Goal: Find specific page/section: Find specific page/section

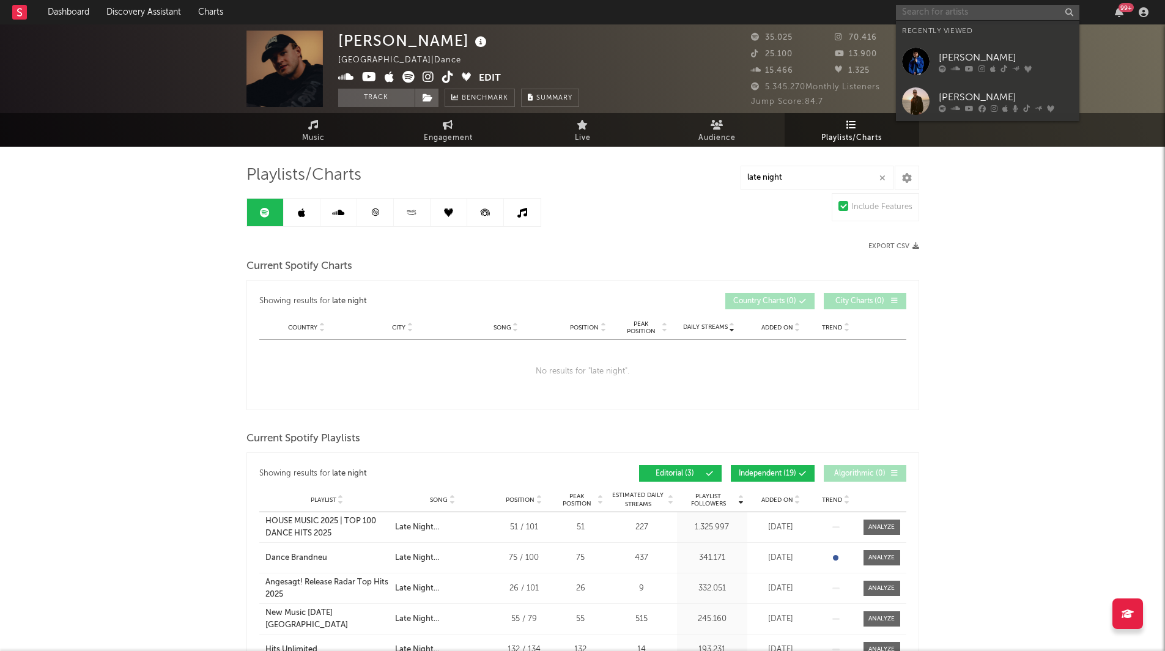
click at [916, 15] on input "text" at bounding box center [987, 12] width 183 height 15
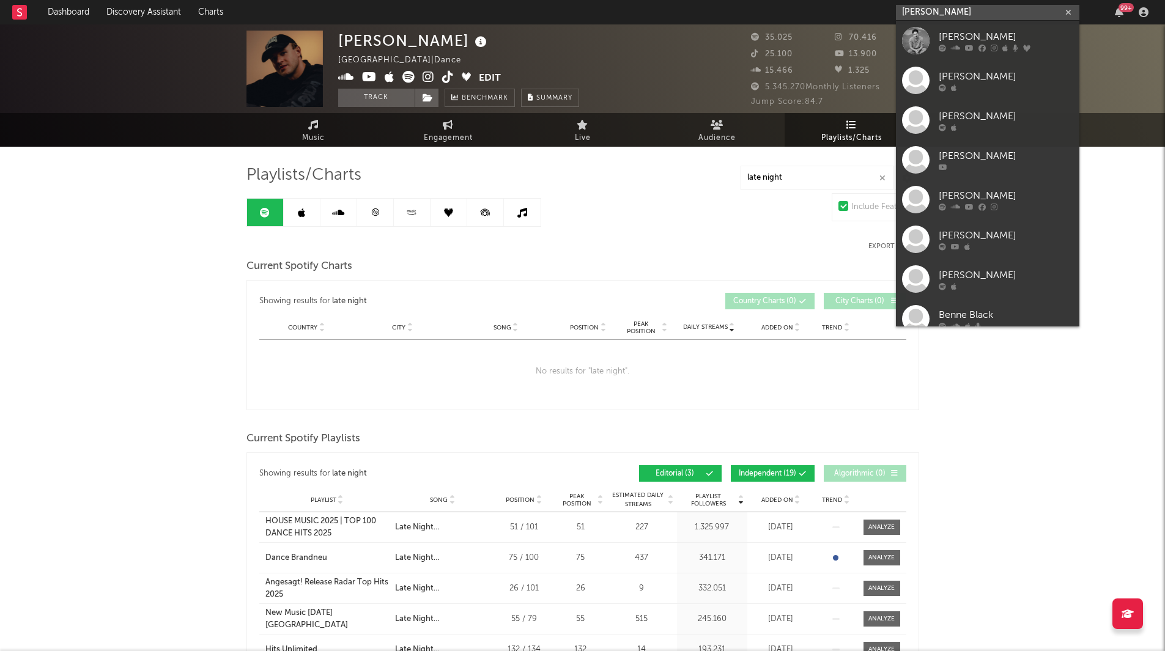
type input "[PERSON_NAME]"
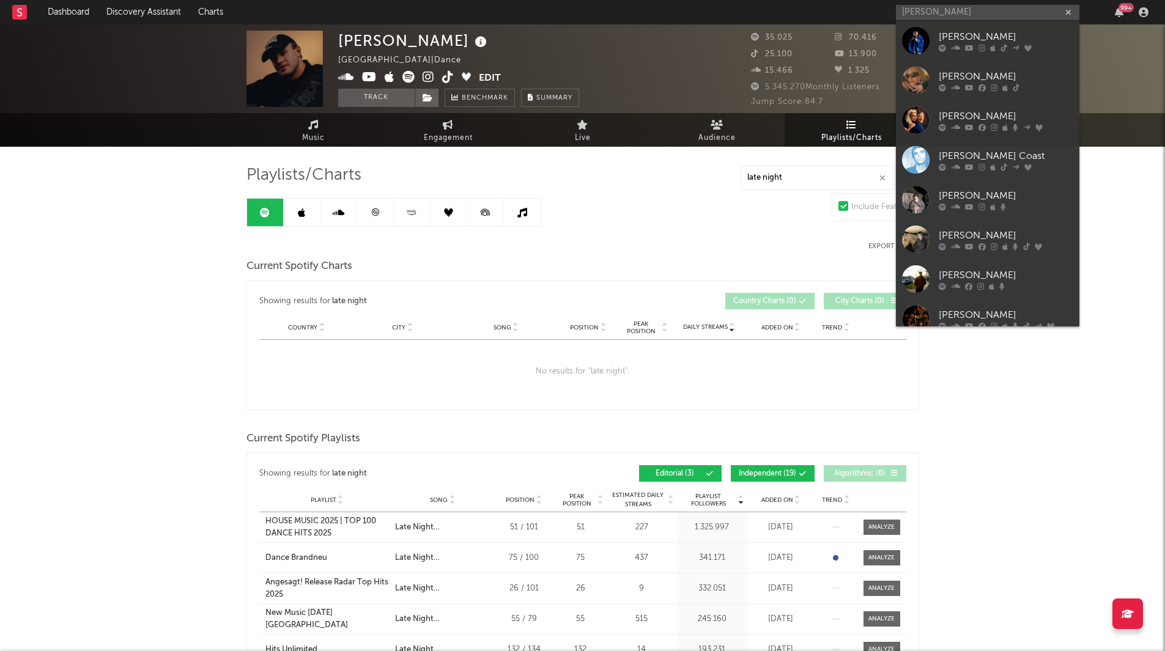
click at [939, 34] on div "[PERSON_NAME]" at bounding box center [1006, 36] width 135 height 15
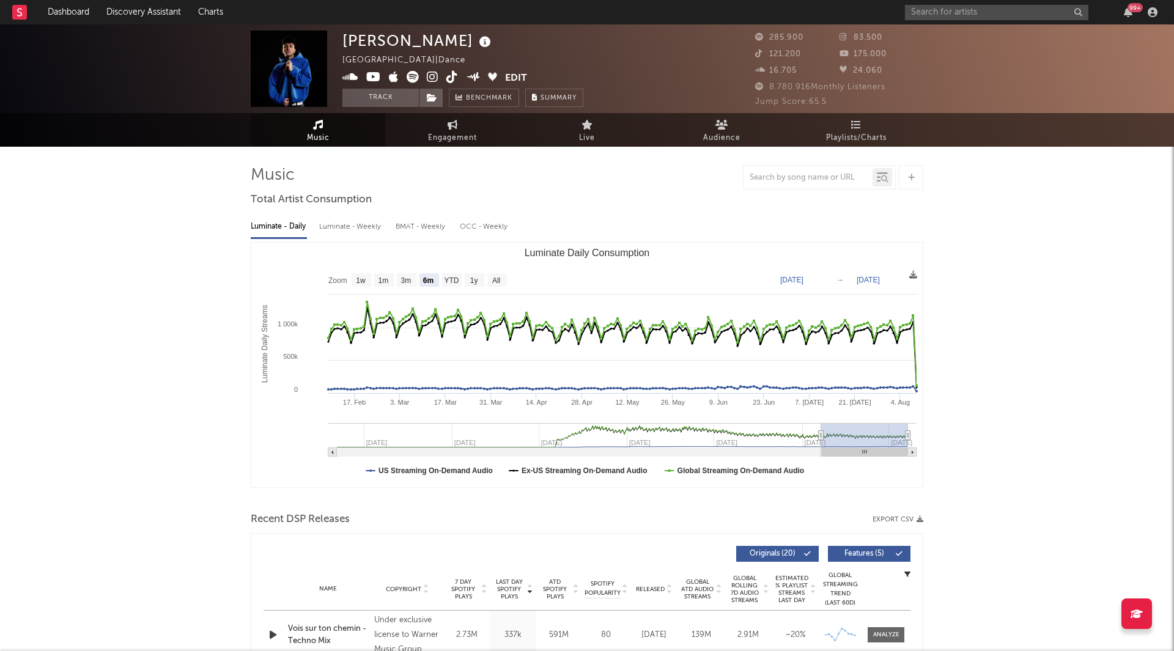
click at [856, 136] on span "Playlists/Charts" at bounding box center [856, 138] width 61 height 15
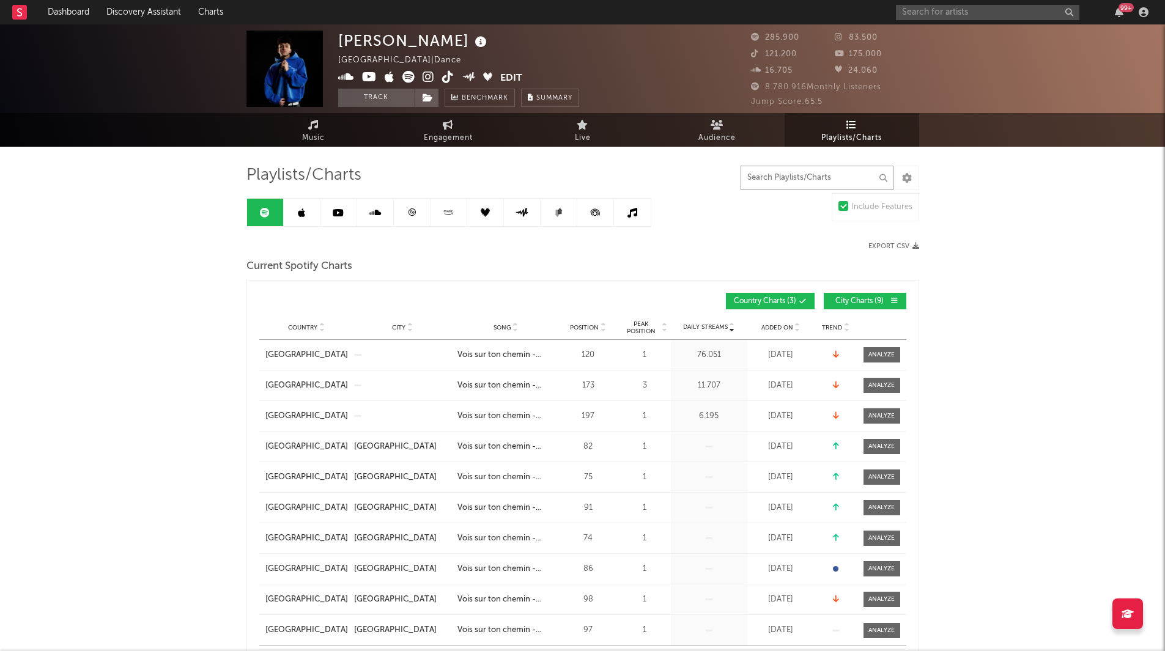
click at [823, 178] on input "text" at bounding box center [817, 178] width 153 height 24
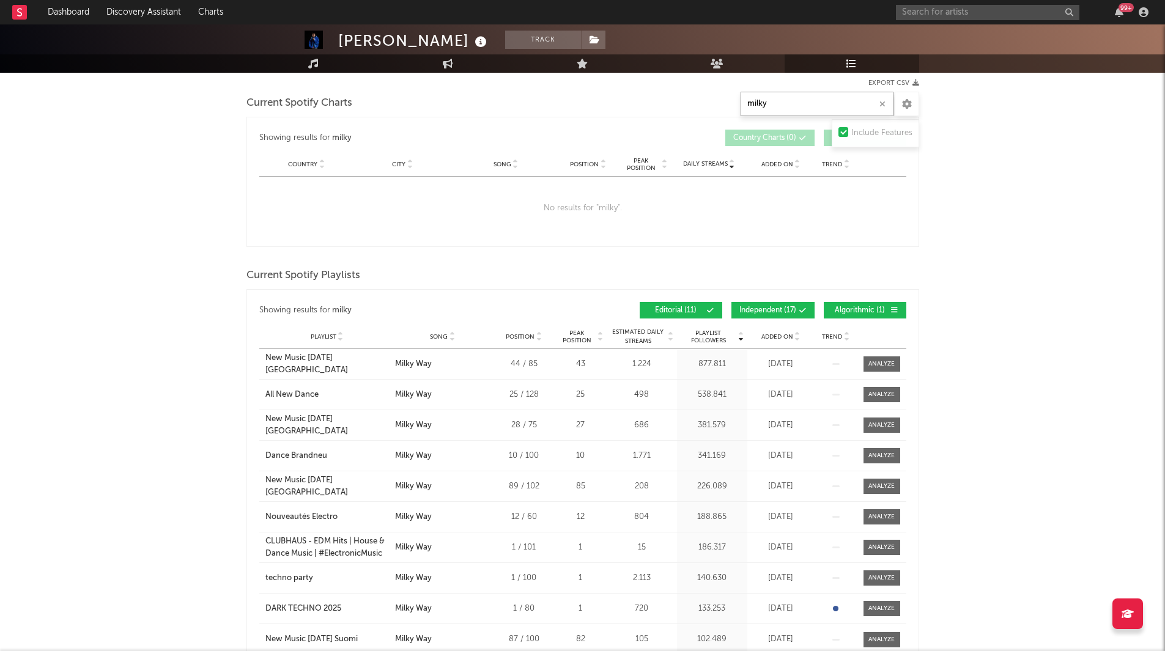
scroll to position [183, 0]
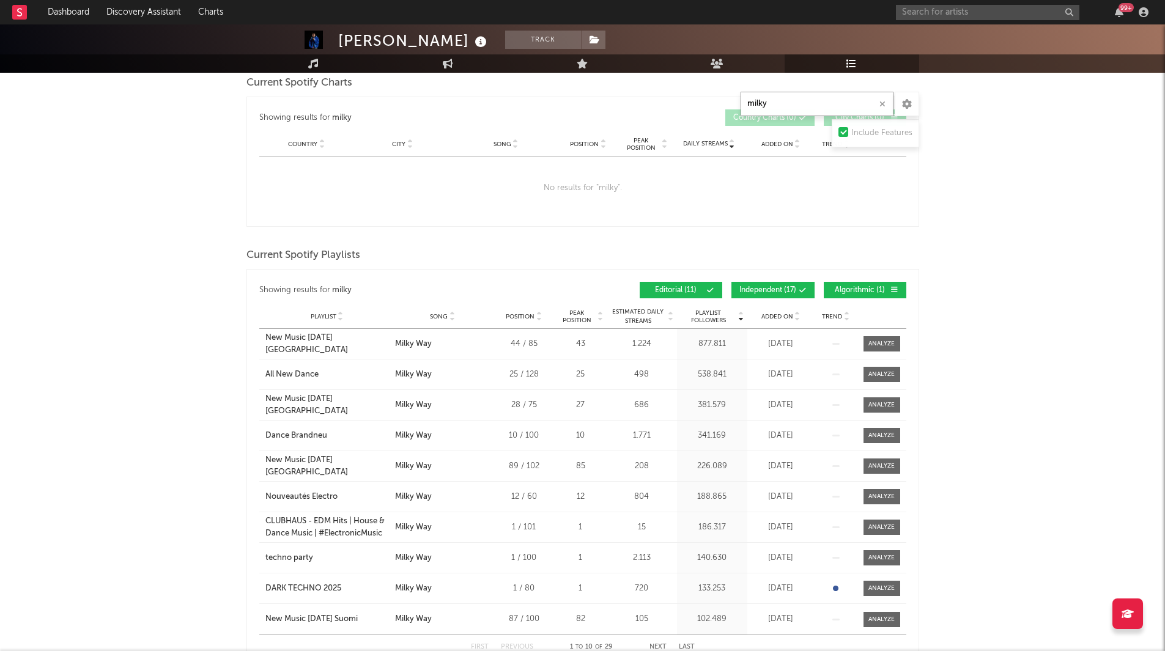
type input "milky"
